Goal: Transaction & Acquisition: Purchase product/service

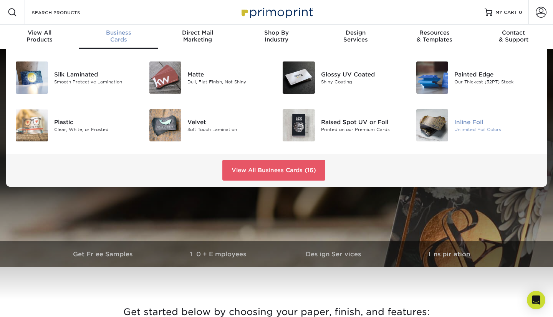
click at [445, 123] on img at bounding box center [432, 125] width 32 height 32
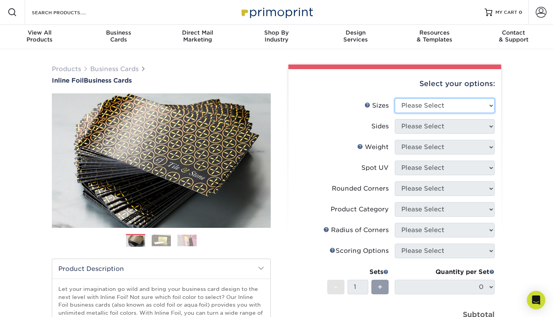
select select "2.00x3.50"
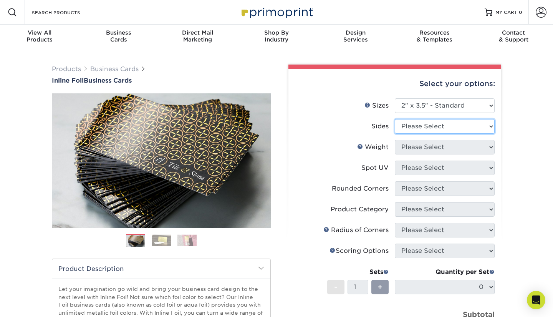
select select "e9e9dfb3-fba1-4d60-972c-fd9ca5904d33"
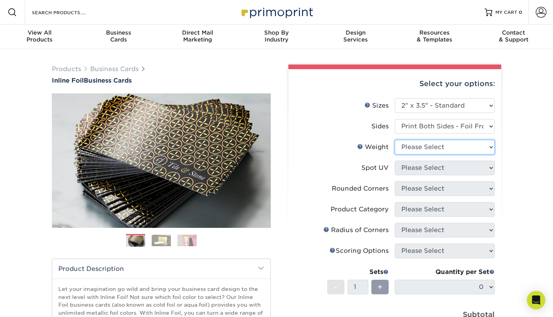
select select "16PT"
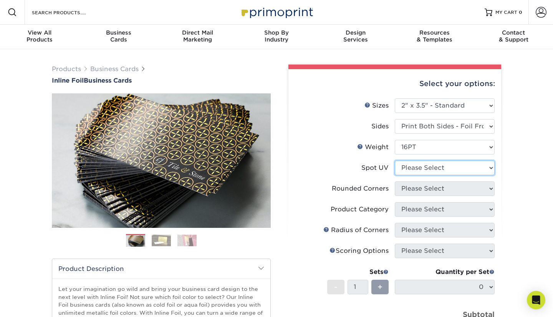
click at [489, 169] on select "Please Select No Spot UV Front and Back (Both Sides) Front Only Back Only" at bounding box center [445, 168] width 100 height 15
select select "3"
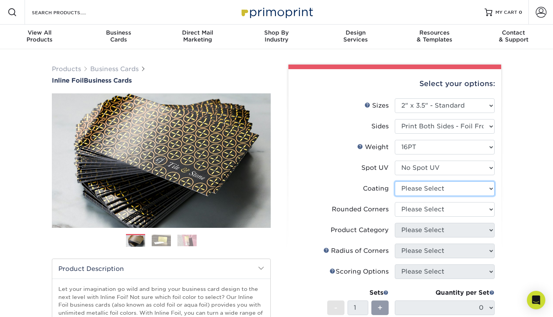
select select "3e7618de-abca-4bda-9f97-8b9129e913d8"
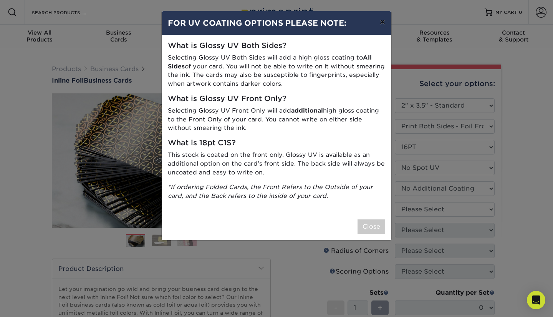
click at [382, 23] on button "×" at bounding box center [383, 22] width 18 height 22
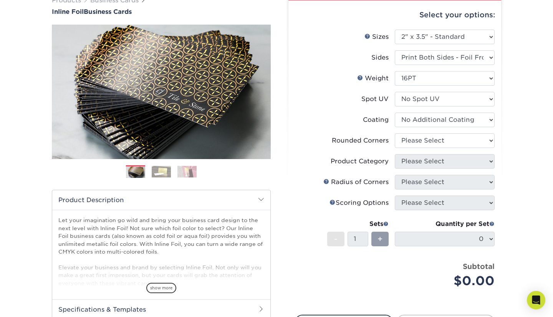
scroll to position [70, 0]
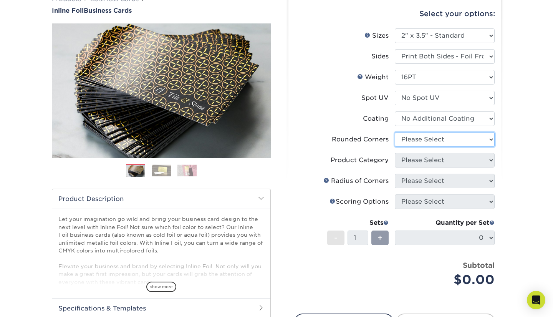
click at [490, 139] on select "Please Select Yes - Round 2 Corners Yes - Round 4 Corners No" at bounding box center [445, 139] width 100 height 15
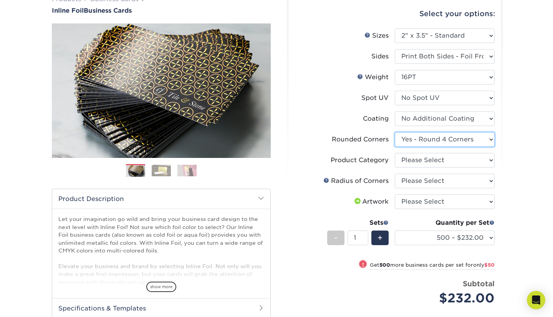
select select "0"
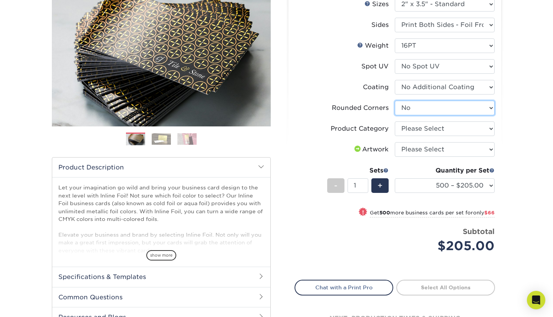
scroll to position [102, 0]
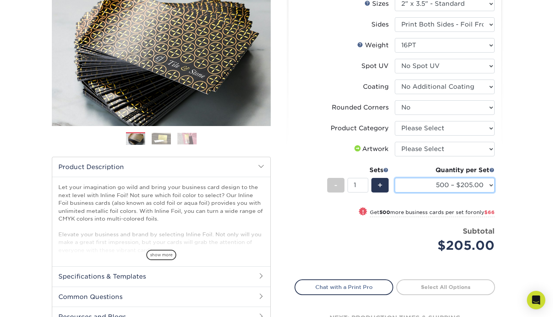
click at [488, 184] on select "500 – $205.00 1000 – $271.00 2500 – $502.00 5000 – $715.00" at bounding box center [445, 185] width 100 height 15
